Goal: Information Seeking & Learning: Learn about a topic

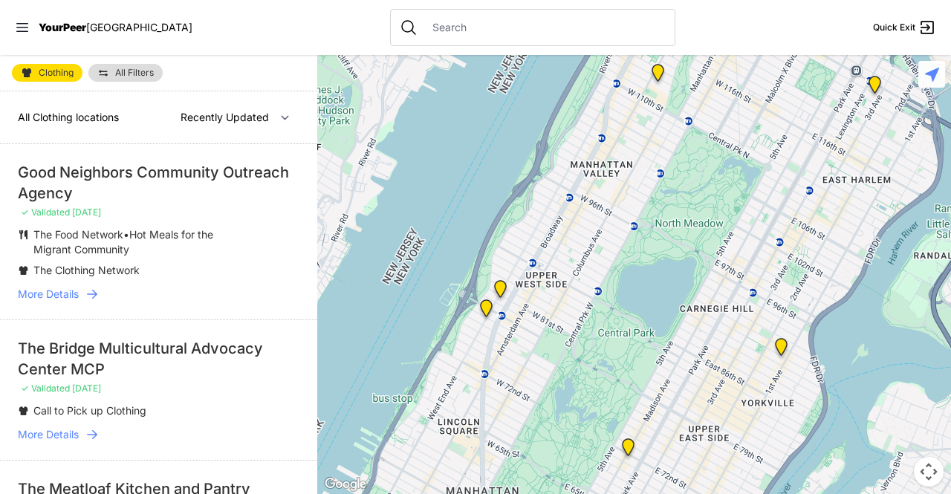
click at [135, 66] on link "All Filters" at bounding box center [125, 73] width 74 height 18
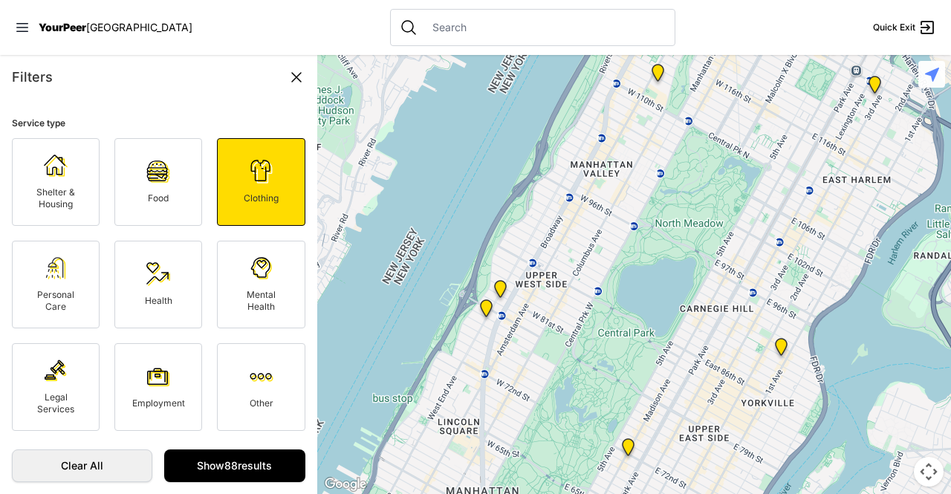
click at [68, 279] on link "Personal Care" at bounding box center [56, 285] width 88 height 88
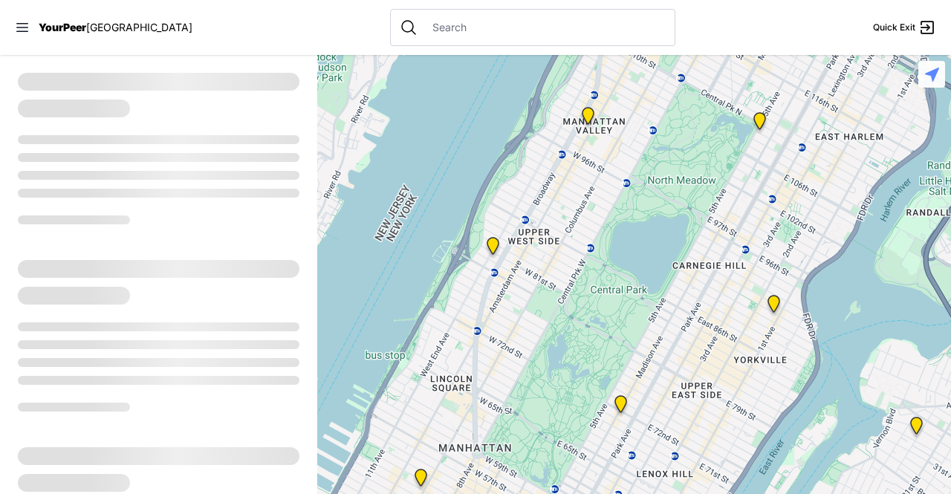
select select "recentlyUpdated"
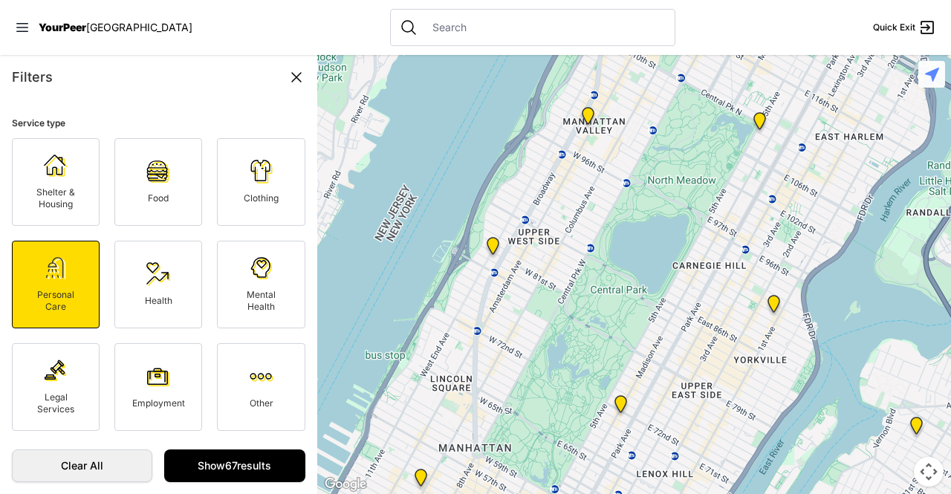
click at [260, 202] on span "Clothing" at bounding box center [261, 198] width 35 height 11
select select "recentlyUpdated"
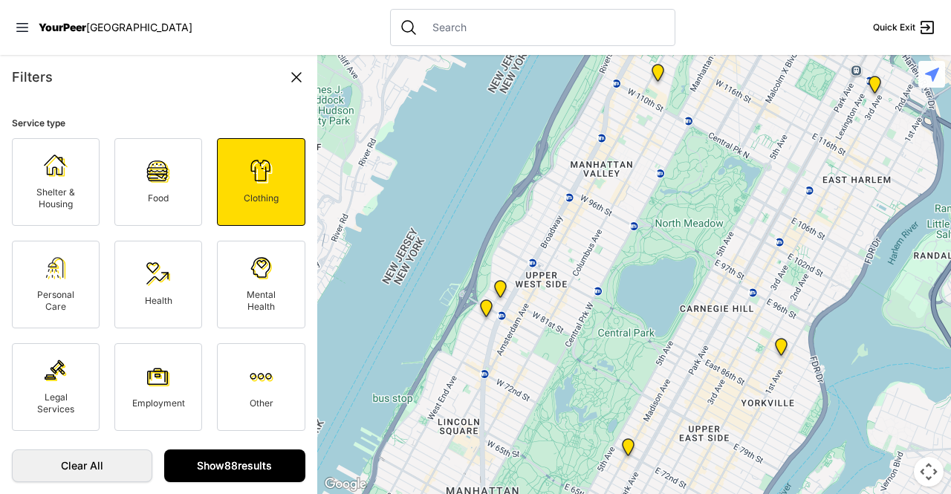
click at [224, 462] on link "Show 88 results" at bounding box center [234, 466] width 140 height 33
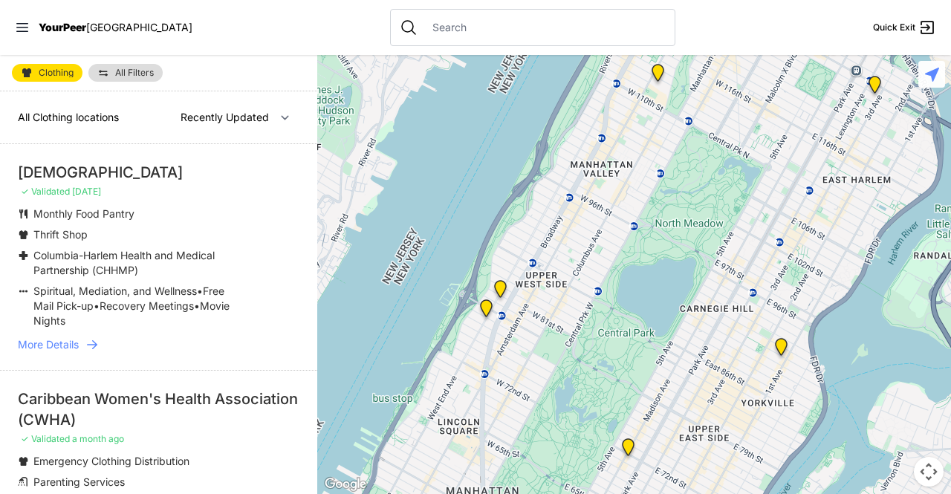
click at [132, 66] on link "All Filters" at bounding box center [125, 73] width 74 height 18
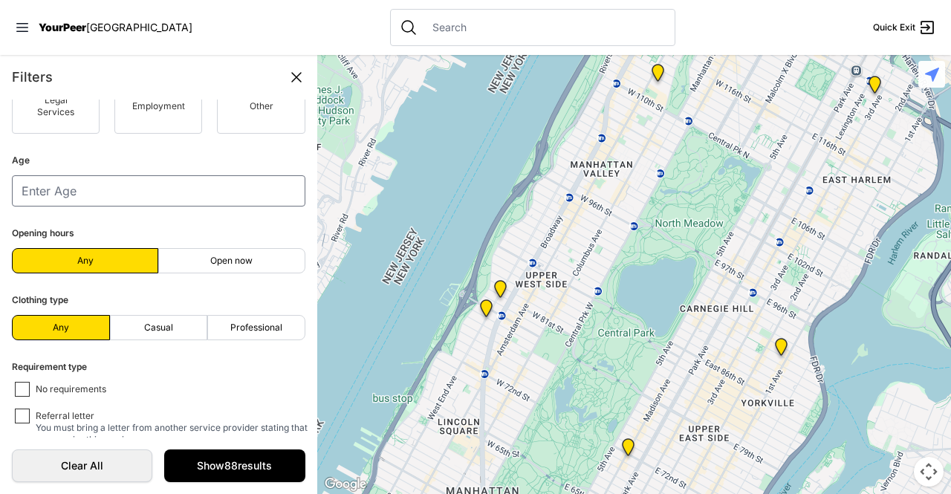
scroll to position [310, 0]
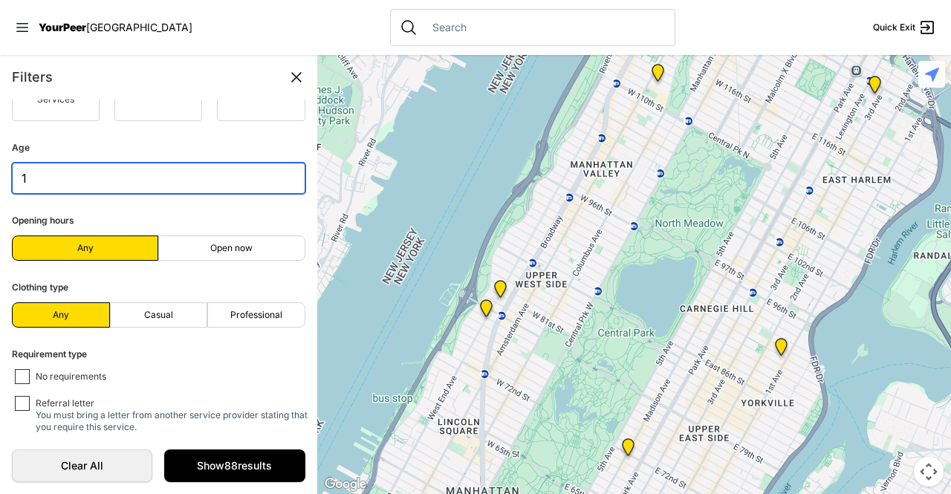
click at [285, 169] on input "1" at bounding box center [159, 178] width 294 height 31
click at [285, 169] on input "2" at bounding box center [159, 178] width 294 height 31
click at [285, 169] on input "3" at bounding box center [159, 178] width 294 height 31
click at [285, 169] on input "4" at bounding box center [159, 178] width 294 height 31
click at [285, 169] on input "5" at bounding box center [159, 178] width 294 height 31
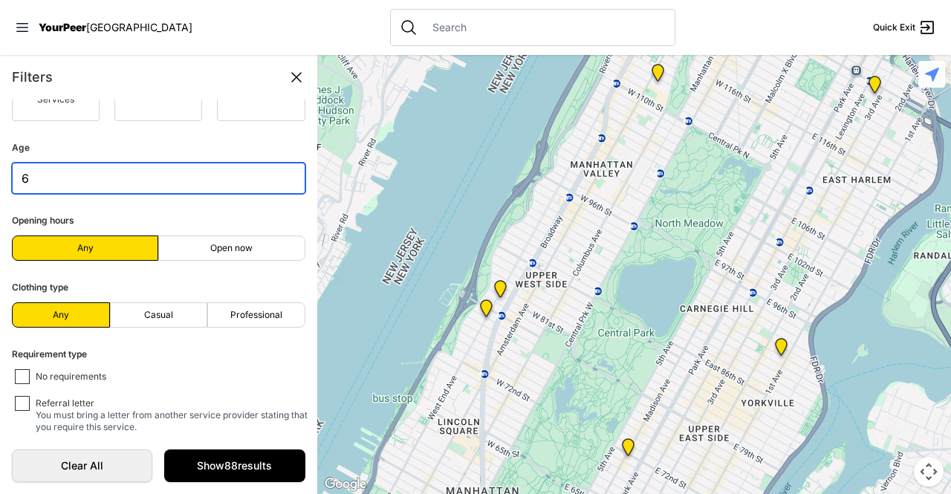
click at [285, 169] on input "6" at bounding box center [159, 178] width 294 height 31
click at [285, 169] on input "7" at bounding box center [159, 178] width 294 height 31
click at [285, 169] on input "8" at bounding box center [159, 178] width 294 height 31
click at [285, 169] on input "9" at bounding box center [159, 178] width 294 height 31
click at [285, 169] on input "10" at bounding box center [159, 178] width 294 height 31
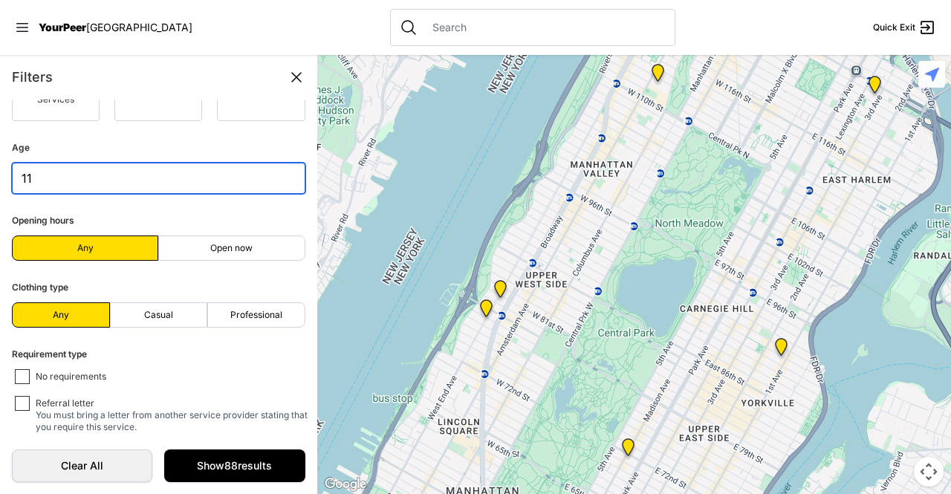
click at [285, 169] on input "11" at bounding box center [159, 178] width 294 height 31
click at [285, 169] on input "12" at bounding box center [159, 178] width 294 height 31
click at [285, 169] on input "13" at bounding box center [159, 178] width 294 height 31
click at [285, 169] on input "14" at bounding box center [159, 178] width 294 height 31
click at [285, 169] on input "15" at bounding box center [159, 178] width 294 height 31
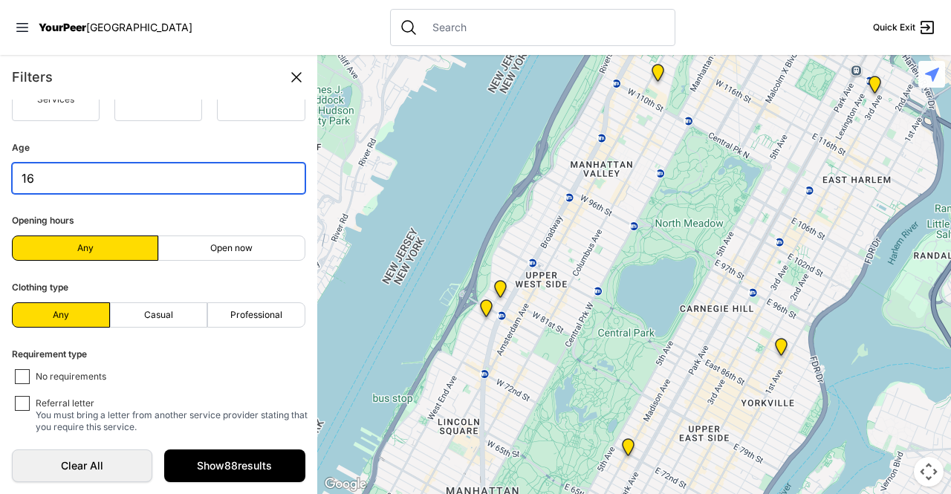
click at [285, 169] on input "16" at bounding box center [159, 178] width 294 height 31
click at [285, 169] on input "17" at bounding box center [159, 178] width 294 height 31
click at [285, 169] on input "18" at bounding box center [159, 178] width 294 height 31
click at [285, 169] on input "19" at bounding box center [159, 178] width 294 height 31
click at [285, 169] on input "20" at bounding box center [159, 178] width 294 height 31
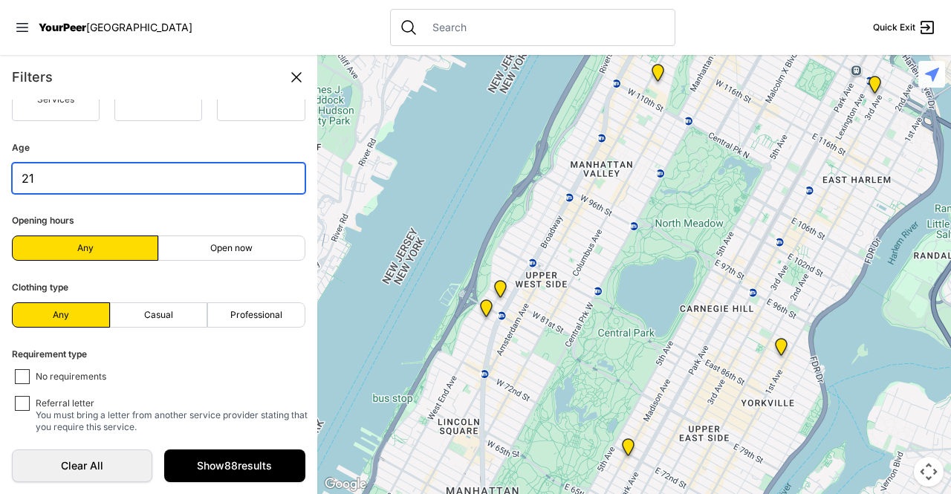
click at [285, 169] on input "21" at bounding box center [159, 178] width 294 height 31
click at [285, 169] on input "22" at bounding box center [159, 178] width 294 height 31
type input "21"
click at [283, 179] on input "21" at bounding box center [159, 178] width 294 height 31
click at [274, 309] on span "Professional" at bounding box center [256, 315] width 52 height 12
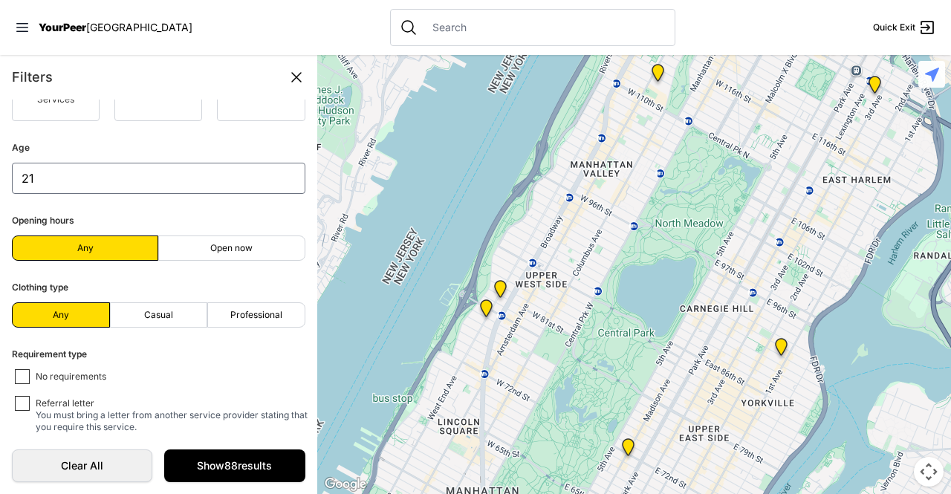
click at [256, 315] on input "Professional" at bounding box center [256, 315] width 1 height 1
radio input "true"
select select "recentlyUpdated"
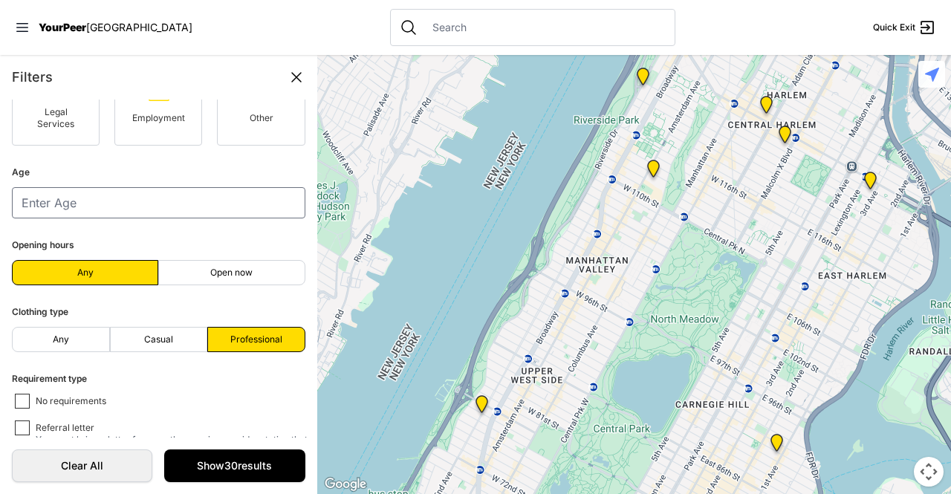
scroll to position [366, 0]
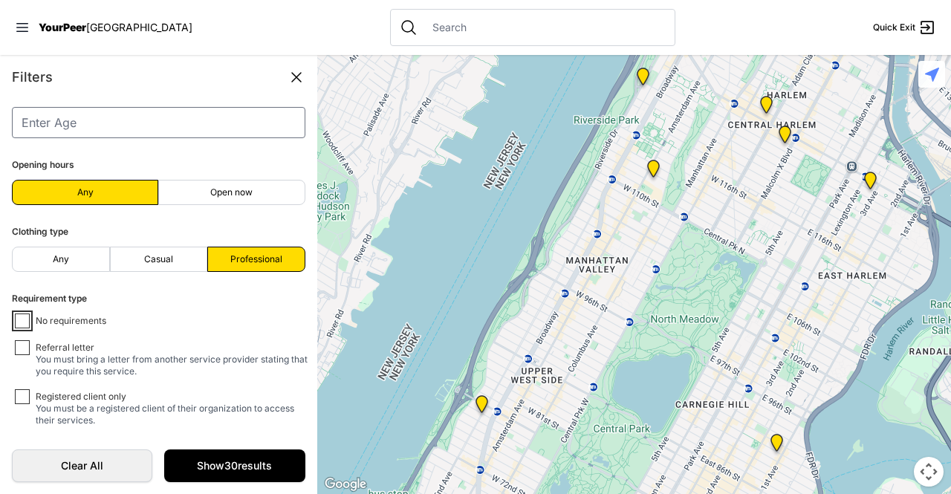
click at [21, 318] on input "No requirements" at bounding box center [22, 321] width 15 height 15
checkbox input "true"
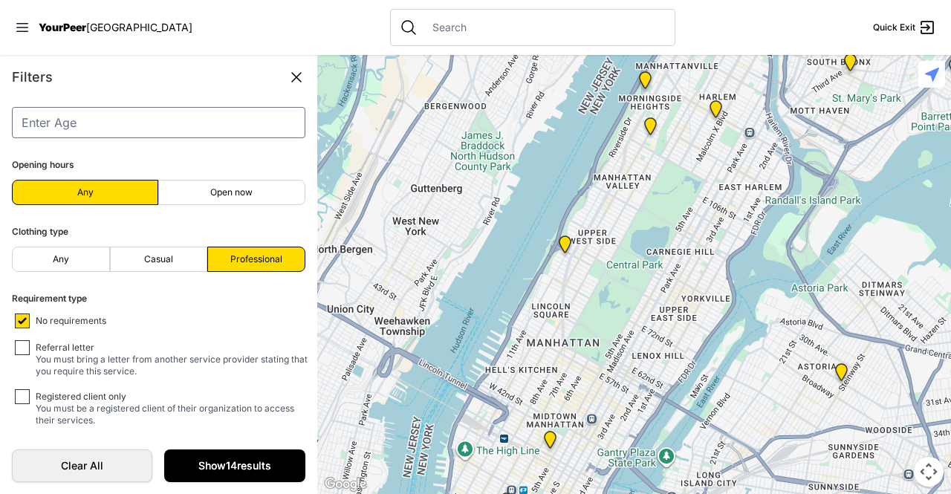
click at [187, 466] on link "Show 14 results" at bounding box center [234, 466] width 140 height 33
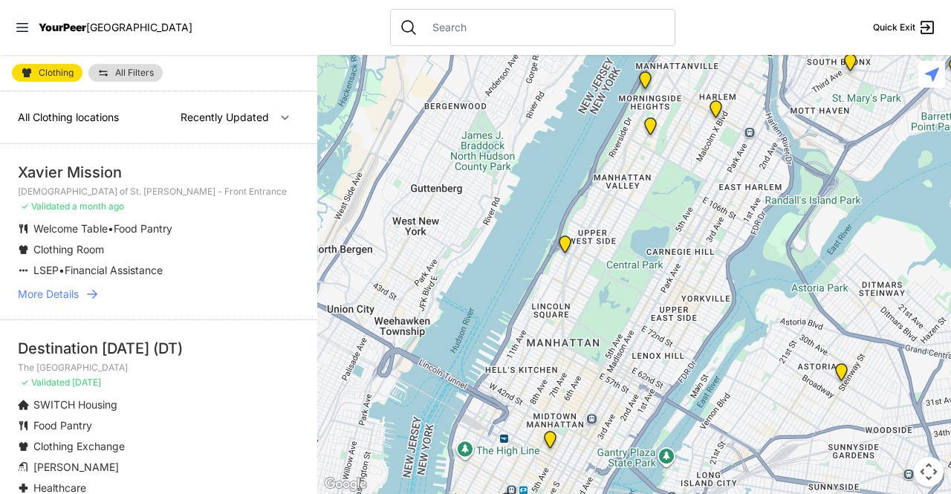
click at [70, 295] on span "More Details" at bounding box center [48, 294] width 61 height 15
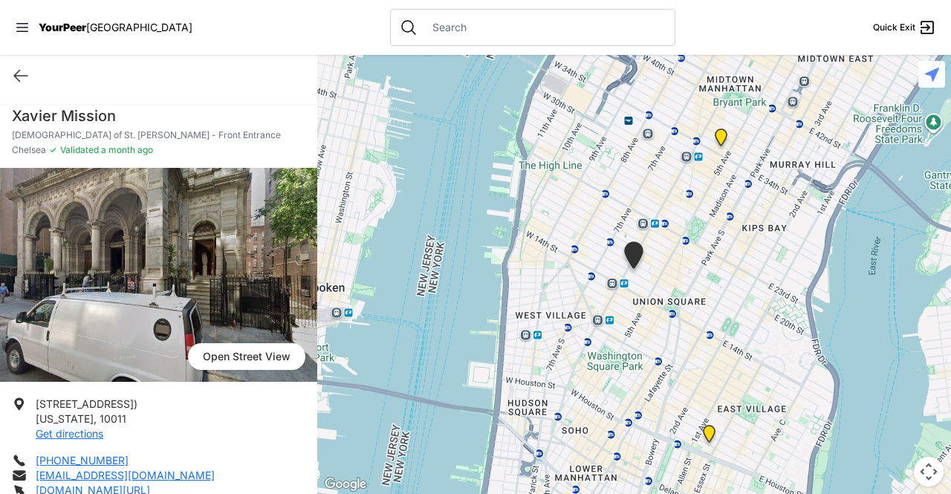
select select "recentlyUpdated"
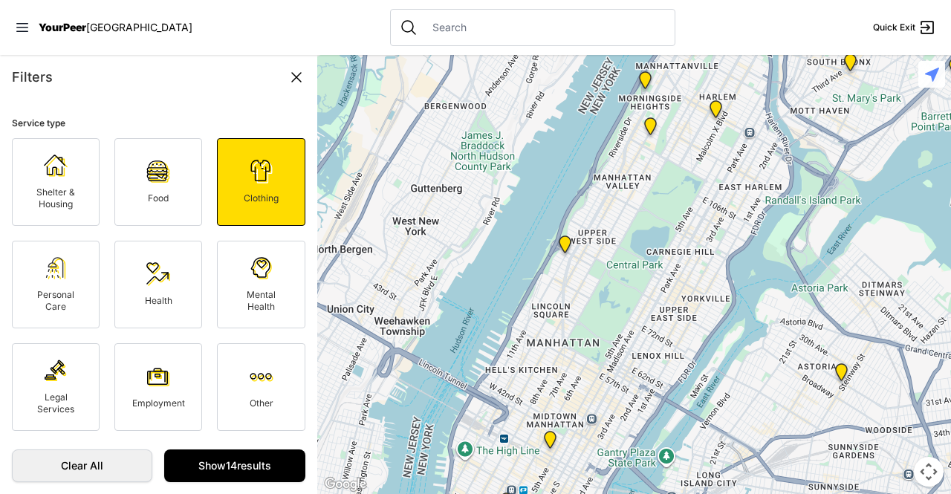
checkbox input "false"
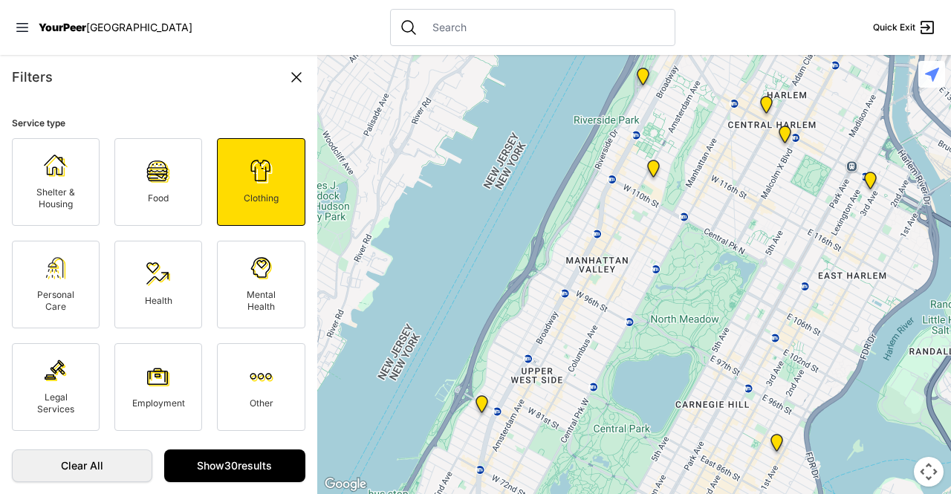
select select "recentlyUpdated"
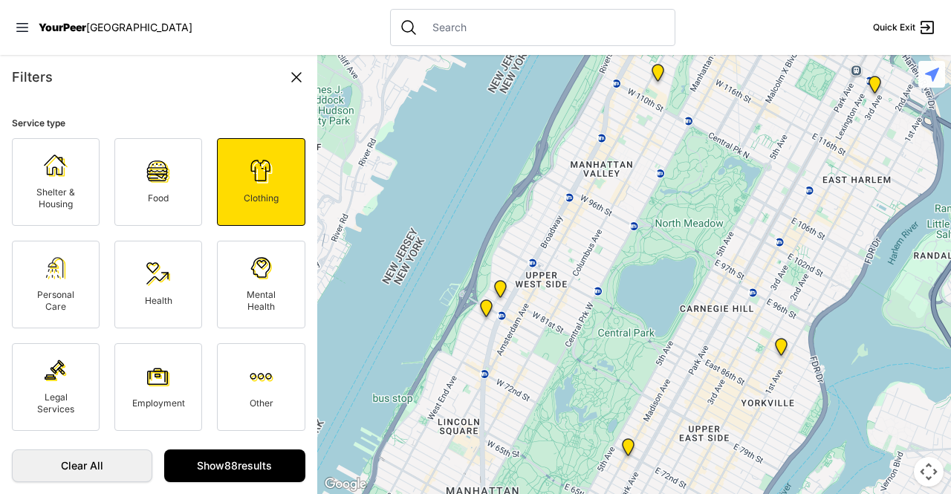
select select "recentlyUpdated"
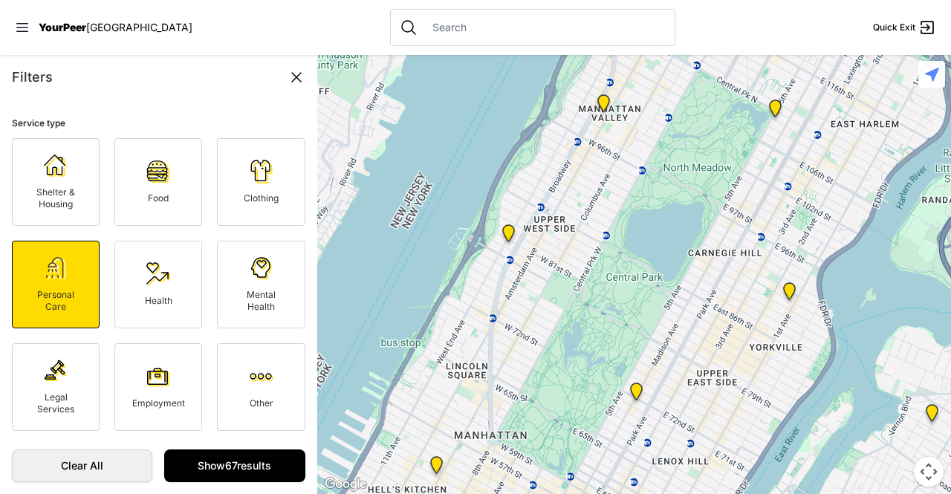
select select "recentlyUpdated"
